Goal: Find specific page/section: Find specific page/section

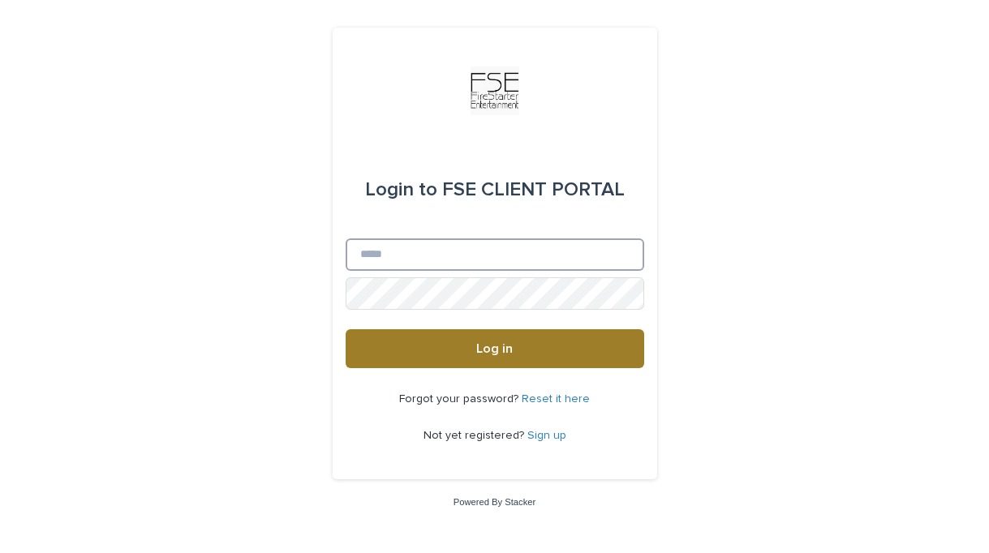
type input "**********"
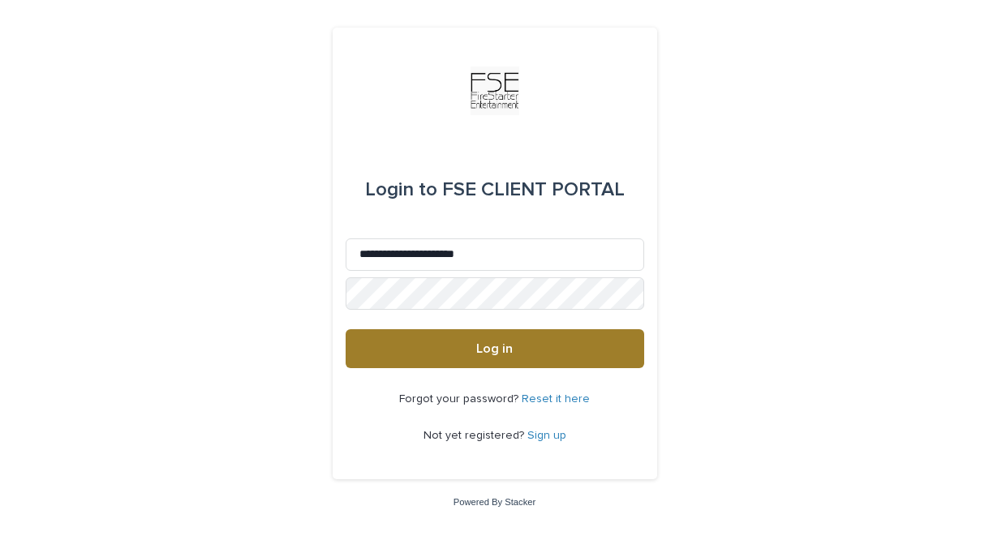
click at [549, 340] on button "Log in" at bounding box center [495, 348] width 299 height 39
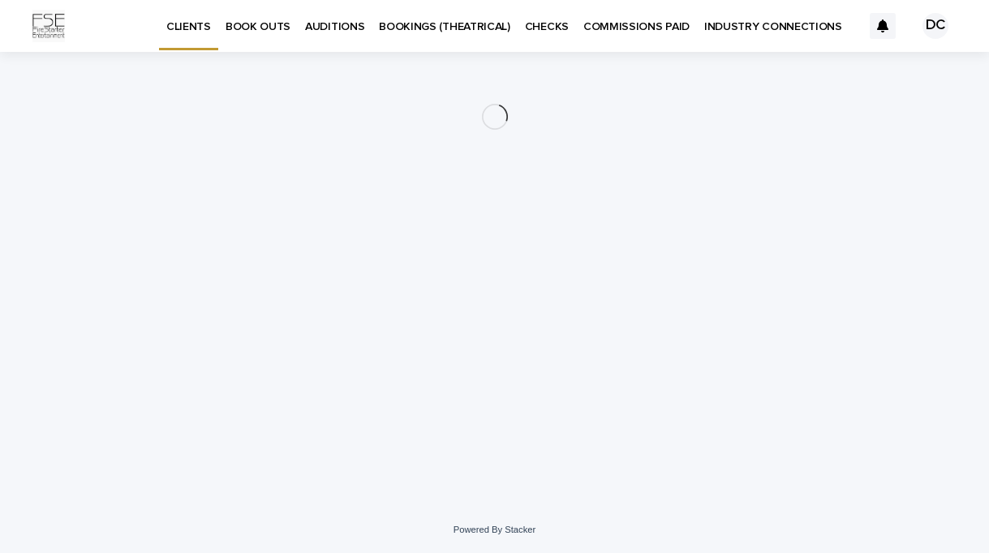
click at [343, 36] on link "AUDITIONS" at bounding box center [335, 25] width 74 height 50
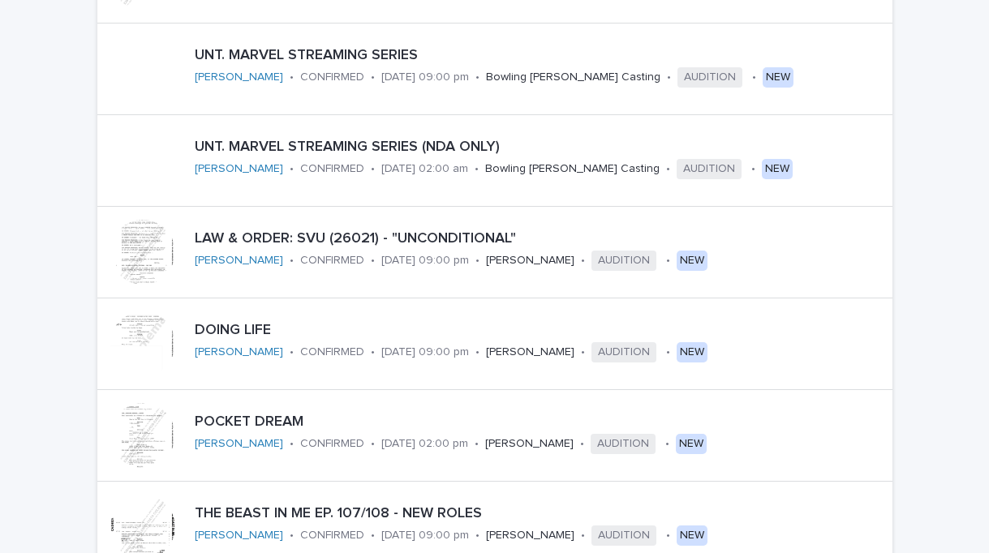
scroll to position [740, 0]
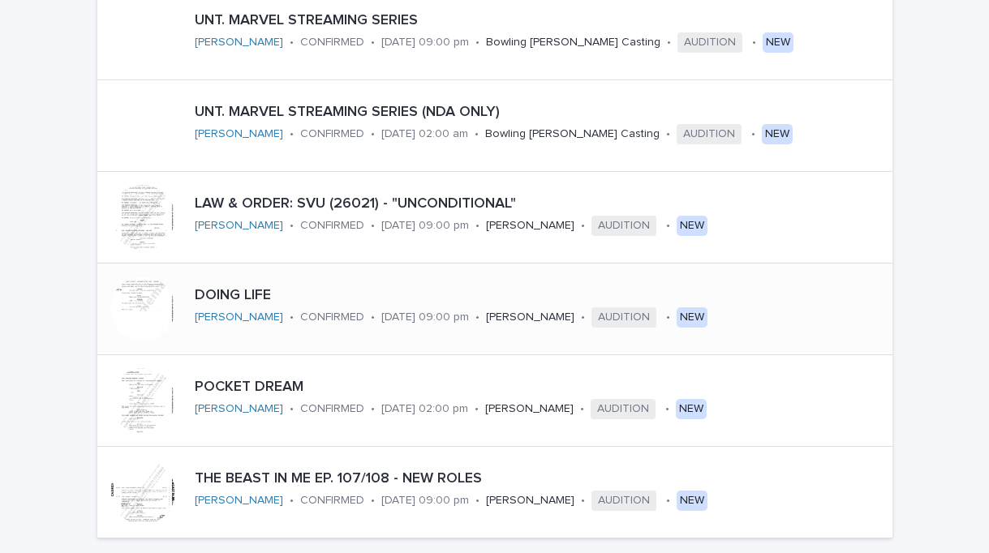
click at [240, 288] on p "DOING LIFE" at bounding box center [489, 296] width 589 height 18
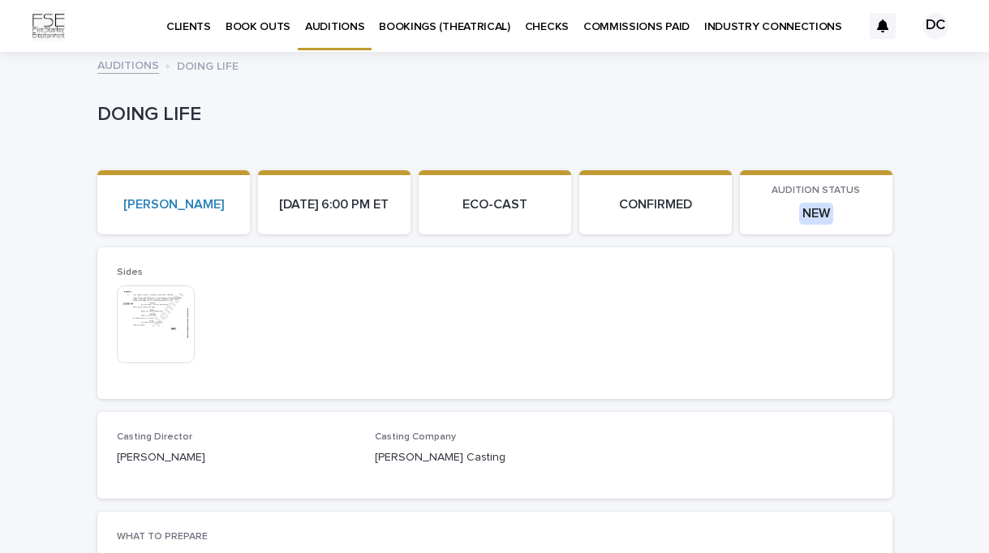
click at [488, 213] on div "ECO-CAST" at bounding box center [494, 205] width 133 height 41
